Goal: Obtain resource: Download file/media

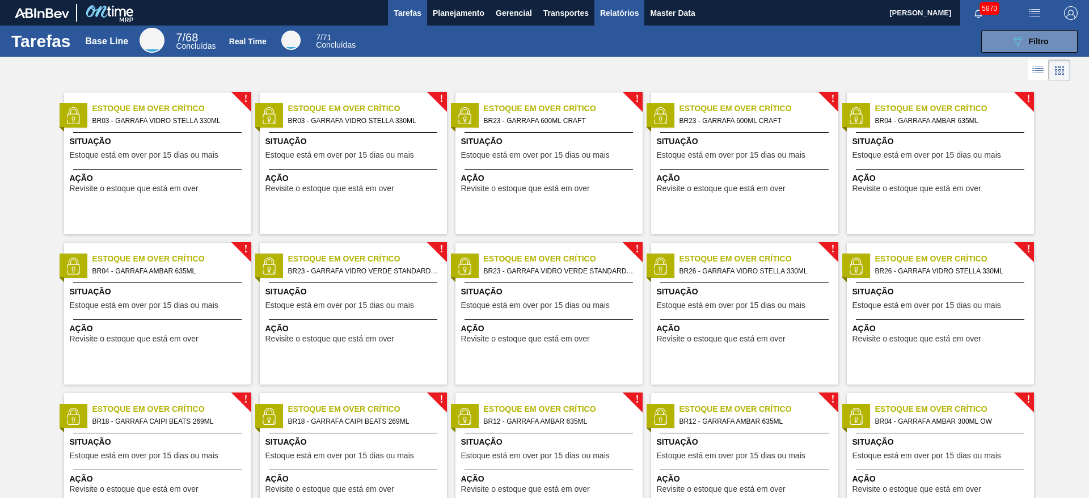
click at [621, 15] on span "Relatórios" at bounding box center [619, 13] width 39 height 14
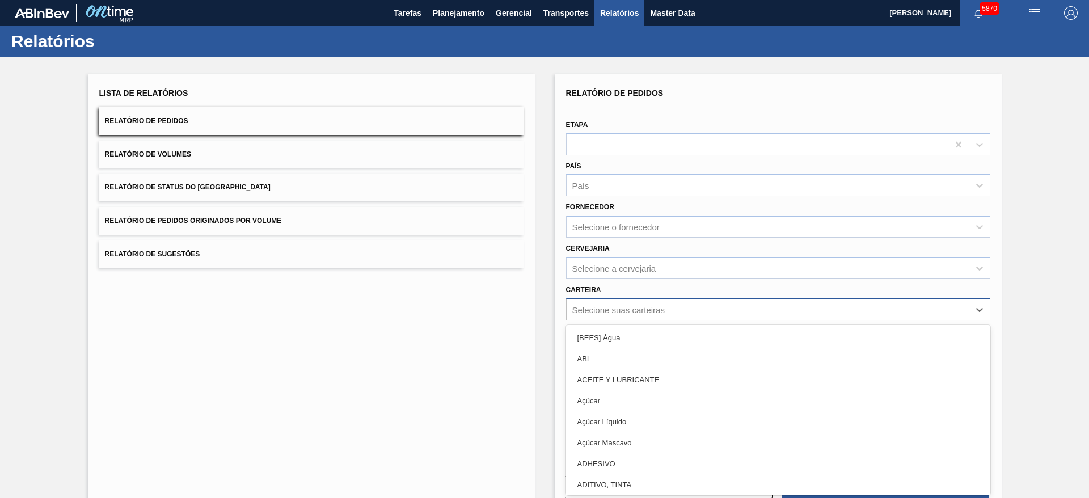
click at [622, 305] on div "Selecione suas carteiras" at bounding box center [618, 310] width 92 height 10
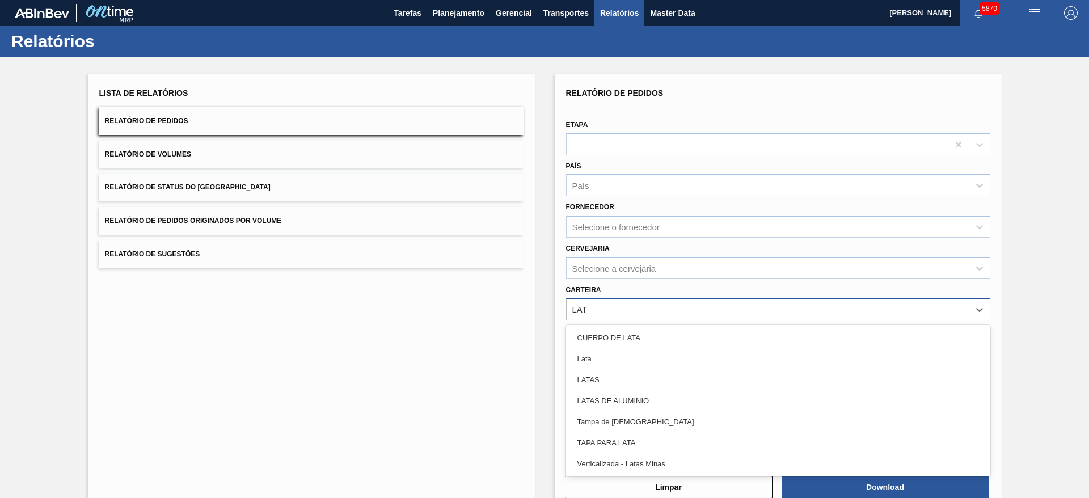
type input "LATA"
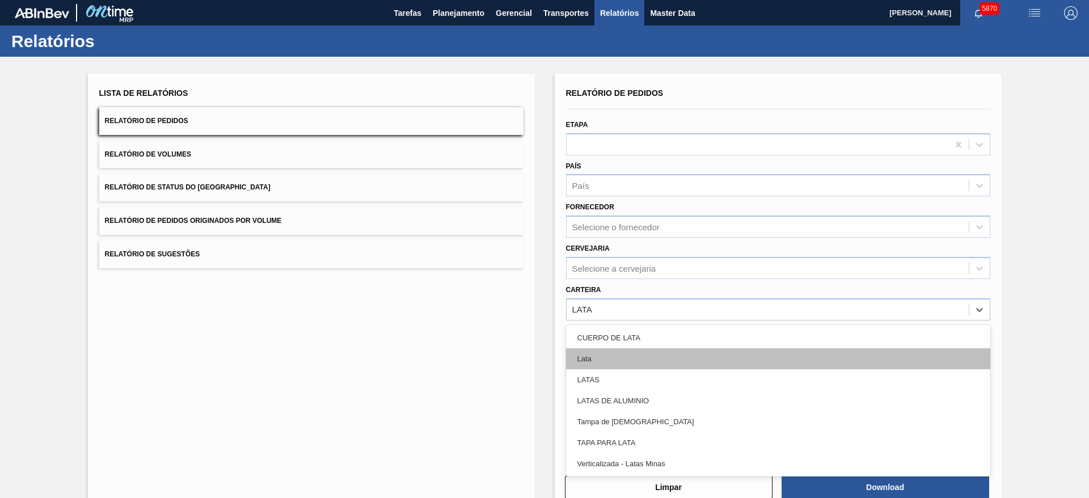
click at [611, 361] on div "Lata" at bounding box center [778, 358] width 424 height 21
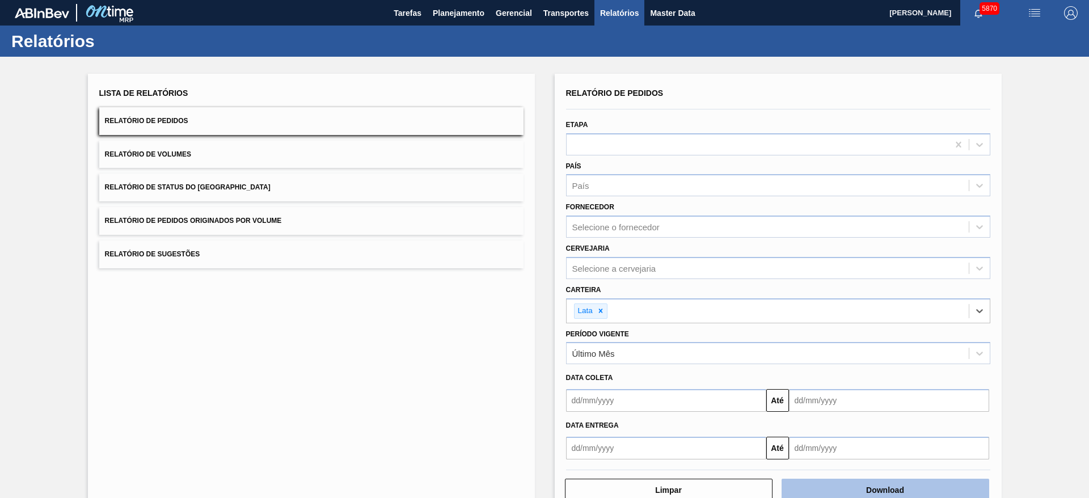
click at [877, 488] on button "Download" at bounding box center [885, 490] width 208 height 23
